Goal: Information Seeking & Learning: Check status

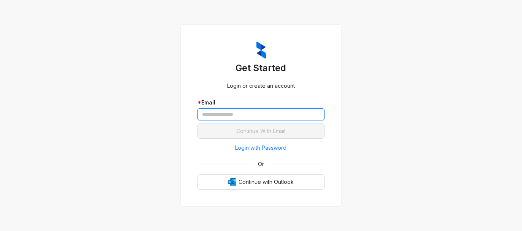
click at [242, 117] on input "text" at bounding box center [260, 114] width 127 height 12
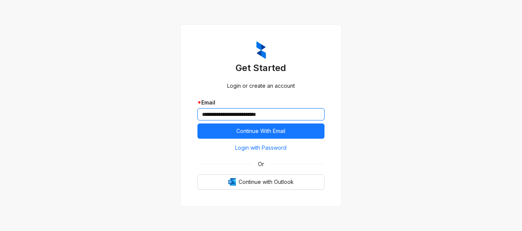
type input "**********"
click at [197, 124] on button "Continue With Email" at bounding box center [260, 131] width 127 height 15
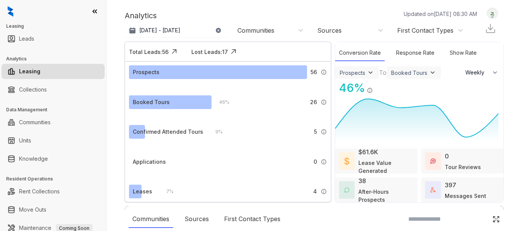
select select "******"
click at [40, 91] on link "Collections" at bounding box center [33, 89] width 28 height 15
click at [41, 91] on link "Collections" at bounding box center [33, 89] width 28 height 15
click at [33, 87] on link "Collections" at bounding box center [33, 89] width 28 height 15
click at [32, 88] on link "Collections" at bounding box center [33, 89] width 28 height 15
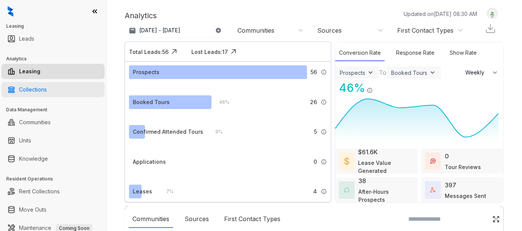
click at [32, 88] on link "Collections" at bounding box center [33, 89] width 28 height 15
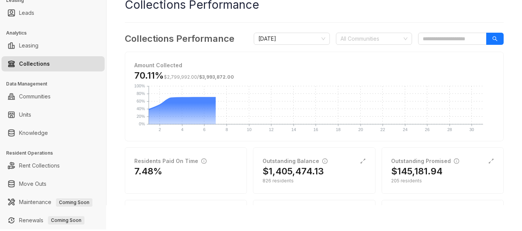
scroll to position [38, 0]
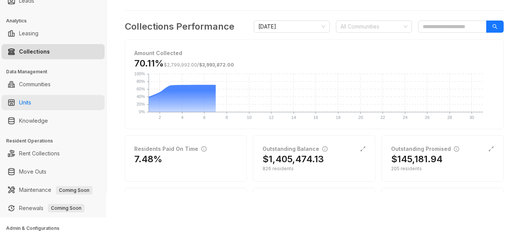
click at [31, 109] on link "Units" at bounding box center [25, 102] width 12 height 15
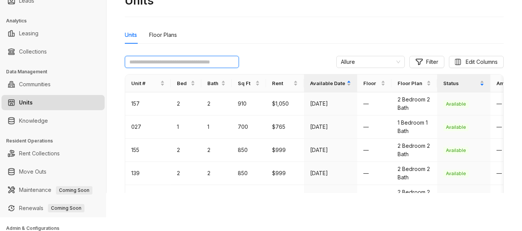
click at [166, 61] on input "text" at bounding box center [182, 62] width 114 height 12
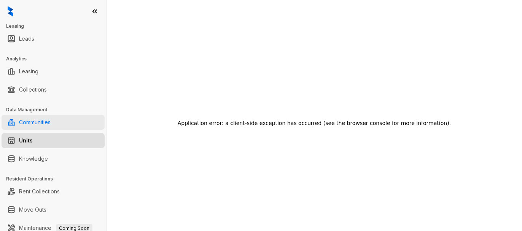
click at [31, 124] on link "Communities" at bounding box center [35, 122] width 32 height 15
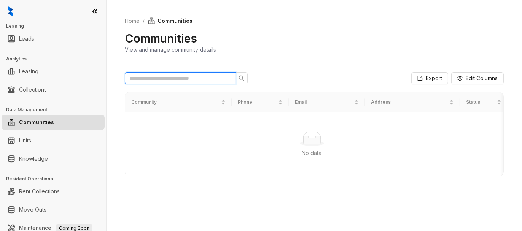
click at [207, 79] on input "text" at bounding box center [177, 78] width 96 height 8
type input "****"
click at [243, 76] on icon "search" at bounding box center [241, 78] width 6 height 6
click at [172, 78] on input "****" at bounding box center [177, 78] width 96 height 8
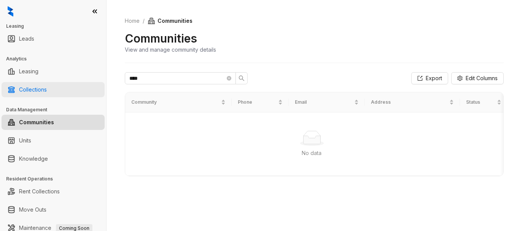
click at [30, 91] on link "Collections" at bounding box center [33, 89] width 28 height 15
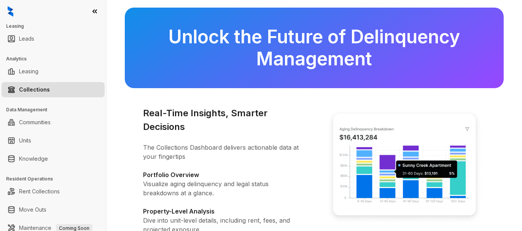
click at [19, 90] on link "Collections" at bounding box center [34, 89] width 31 height 15
click at [39, 91] on link "Collections" at bounding box center [34, 89] width 31 height 15
click at [21, 72] on link "Leasing" at bounding box center [28, 71] width 19 height 15
select select "******"
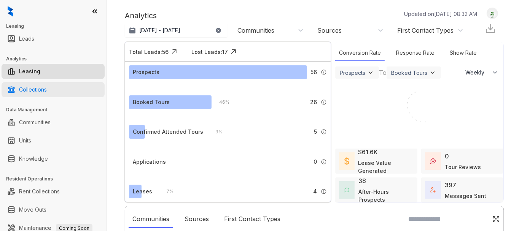
click at [33, 90] on link "Collections" at bounding box center [33, 89] width 28 height 15
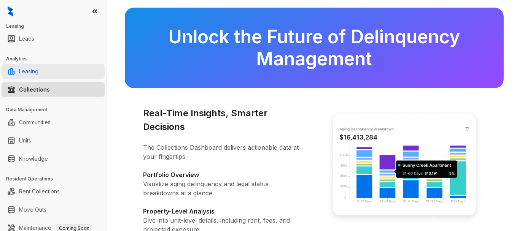
click at [28, 72] on link "Leasing" at bounding box center [28, 71] width 19 height 15
select select "******"
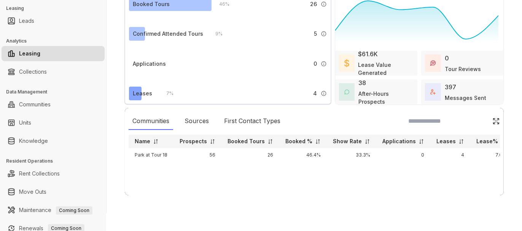
scroll to position [57, 0]
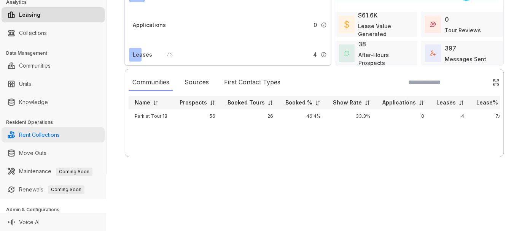
click at [42, 131] on link "Rent Collections" at bounding box center [39, 134] width 41 height 15
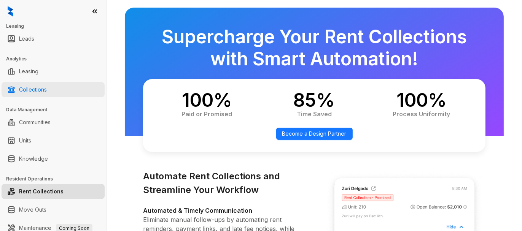
click at [37, 90] on link "Collections" at bounding box center [33, 89] width 28 height 15
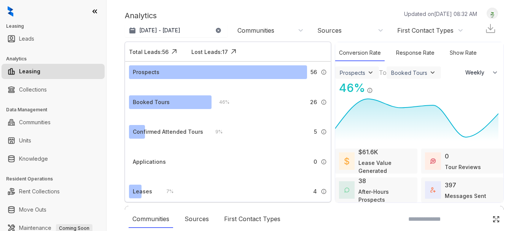
select select "******"
click at [30, 89] on link "Collections" at bounding box center [33, 89] width 28 height 15
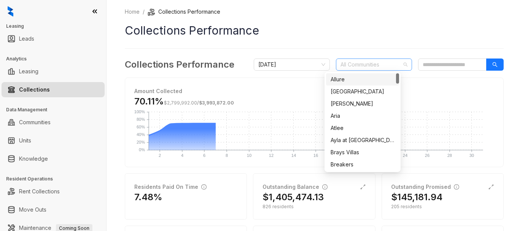
click at [371, 65] on div at bounding box center [369, 64] width 65 height 11
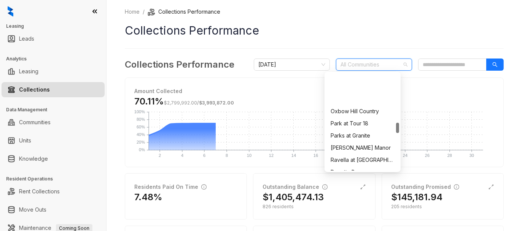
scroll to position [456, 0]
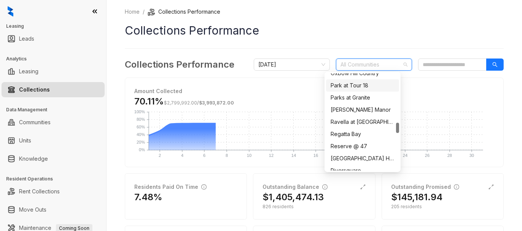
click at [353, 86] on div "Park at Tour 18" at bounding box center [363, 85] width 64 height 8
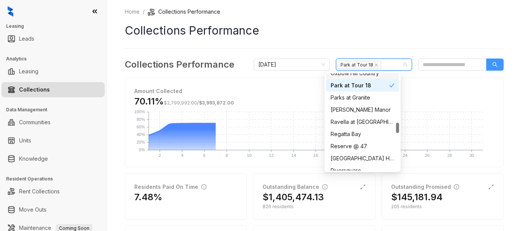
click at [486, 61] on button "button" at bounding box center [494, 65] width 17 height 12
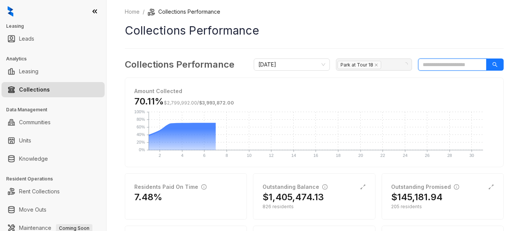
click at [449, 64] on input "search" at bounding box center [452, 65] width 68 height 12
type input "****"
click at [487, 65] on button "button" at bounding box center [494, 65] width 17 height 12
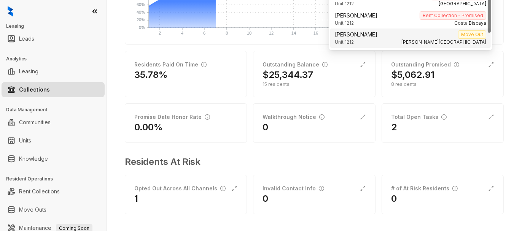
scroll to position [46, 0]
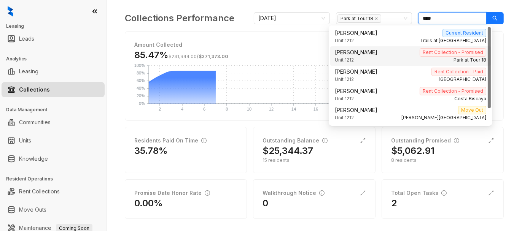
click at [350, 54] on span "Alicia Juarez" at bounding box center [356, 52] width 43 height 8
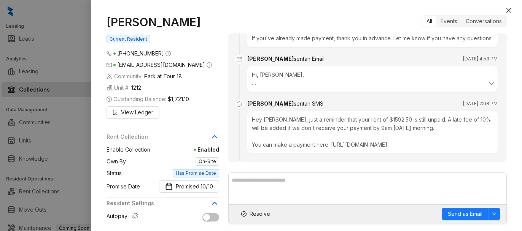
scroll to position [76, 0]
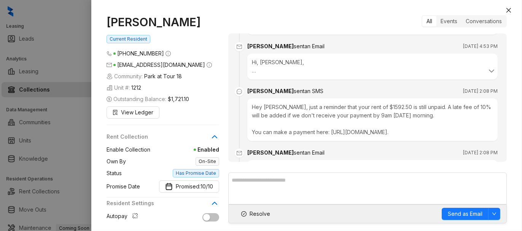
click at [283, 75] on div "Hi, Alicia, This is Kelsey from Park at Tour 18 Just a reminder that your balan…" at bounding box center [372, 66] width 241 height 17
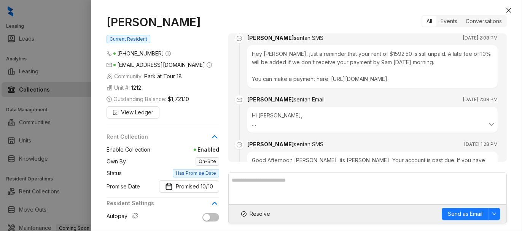
scroll to position [266, 0]
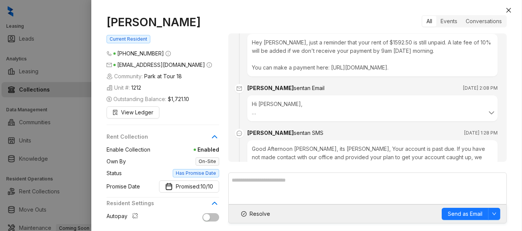
click at [347, 69] on div "Hey Alicia, just a reminder that your rent of $1592.50 is still unpaid. A late …" at bounding box center [372, 55] width 250 height 43
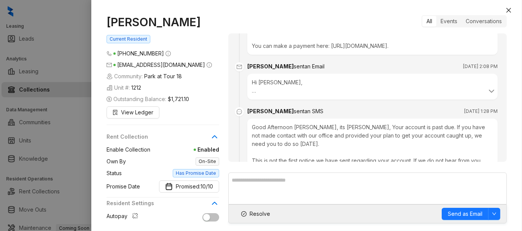
scroll to position [304, 0]
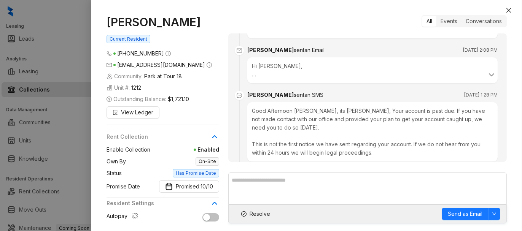
click at [361, 79] on div "Hi Alicia, We are writing to inform you that, as of the 3rd, you are in default…" at bounding box center [372, 70] width 241 height 17
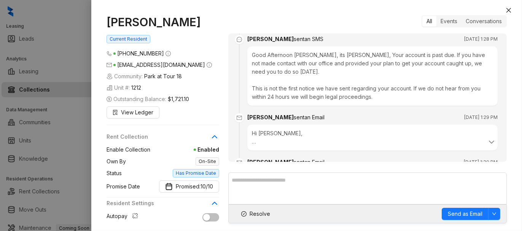
scroll to position [456, 0]
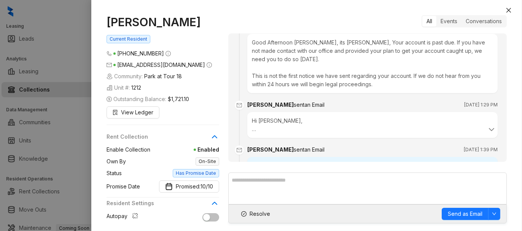
click at [369, 64] on div "Good Afternoon Alicia, its Kelsey, Your account is past due. If you have not ma…" at bounding box center [372, 63] width 250 height 59
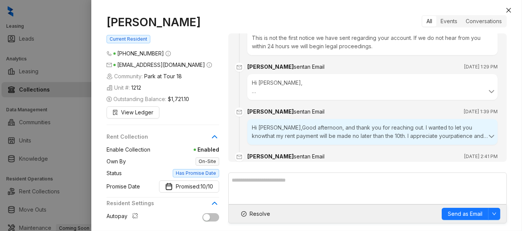
click at [296, 92] on div "Hi Alicia, Good Afternoon Alicia, its Kelsey, Your account is past due. If you …" at bounding box center [372, 87] width 241 height 17
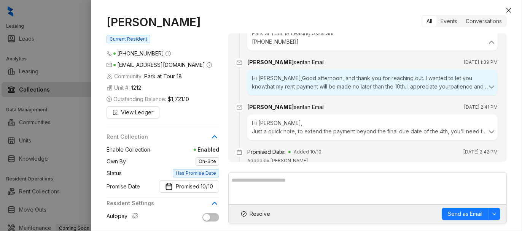
scroll to position [647, 0]
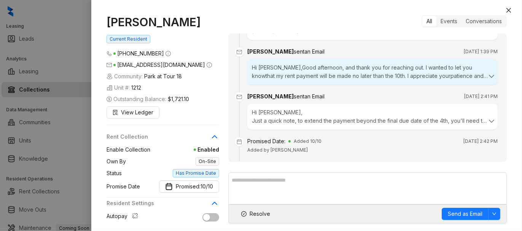
click at [332, 125] on div "Hi Alicia, Just a quick note, to extend the payment beyond the final due date o…" at bounding box center [372, 116] width 241 height 17
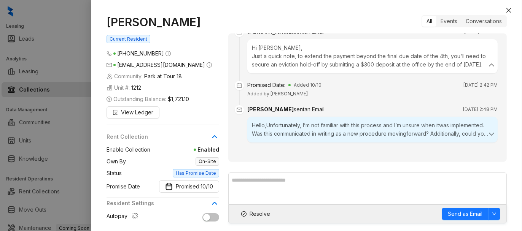
scroll to position [726, 0]
